Goal: Task Accomplishment & Management: Use online tool/utility

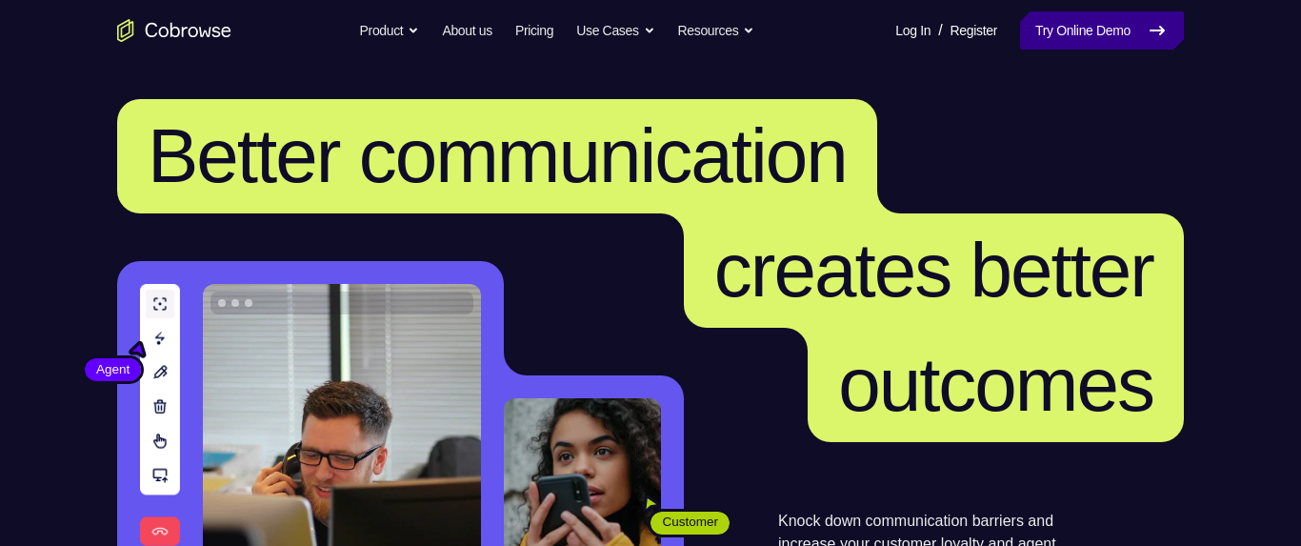
click at [1087, 46] on link "Try Online Demo" at bounding box center [1102, 30] width 164 height 38
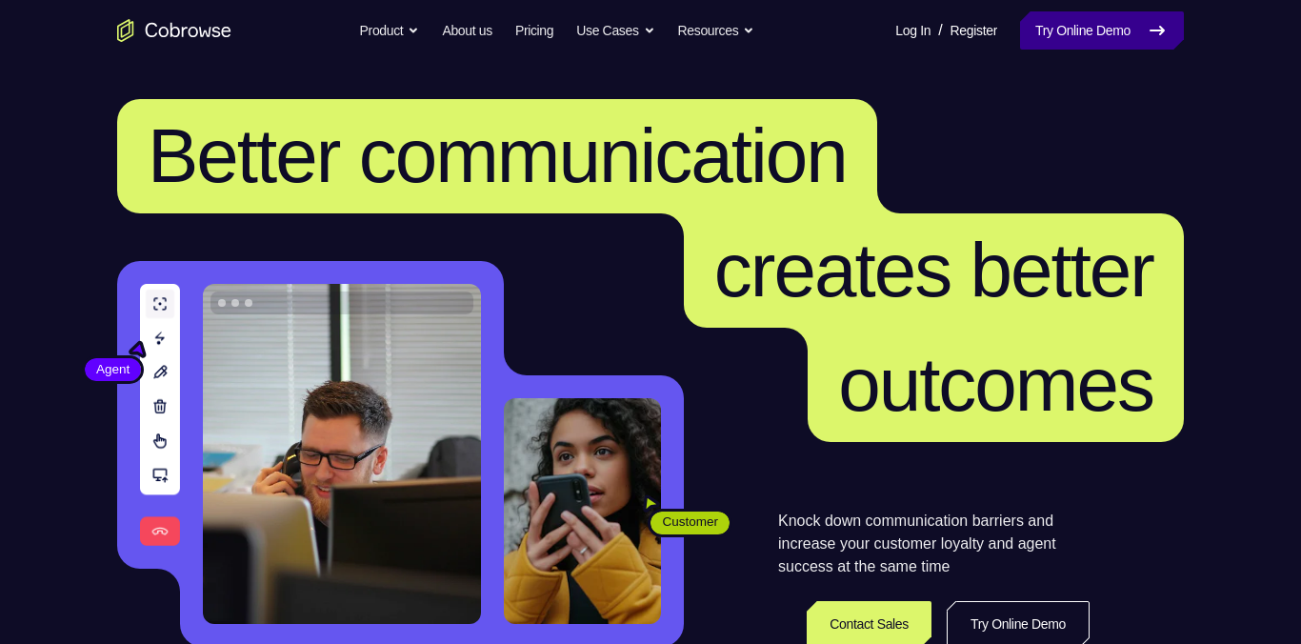
click at [1124, 33] on link "Try Online Demo" at bounding box center [1102, 30] width 164 height 38
